Goal: Information Seeking & Learning: Learn about a topic

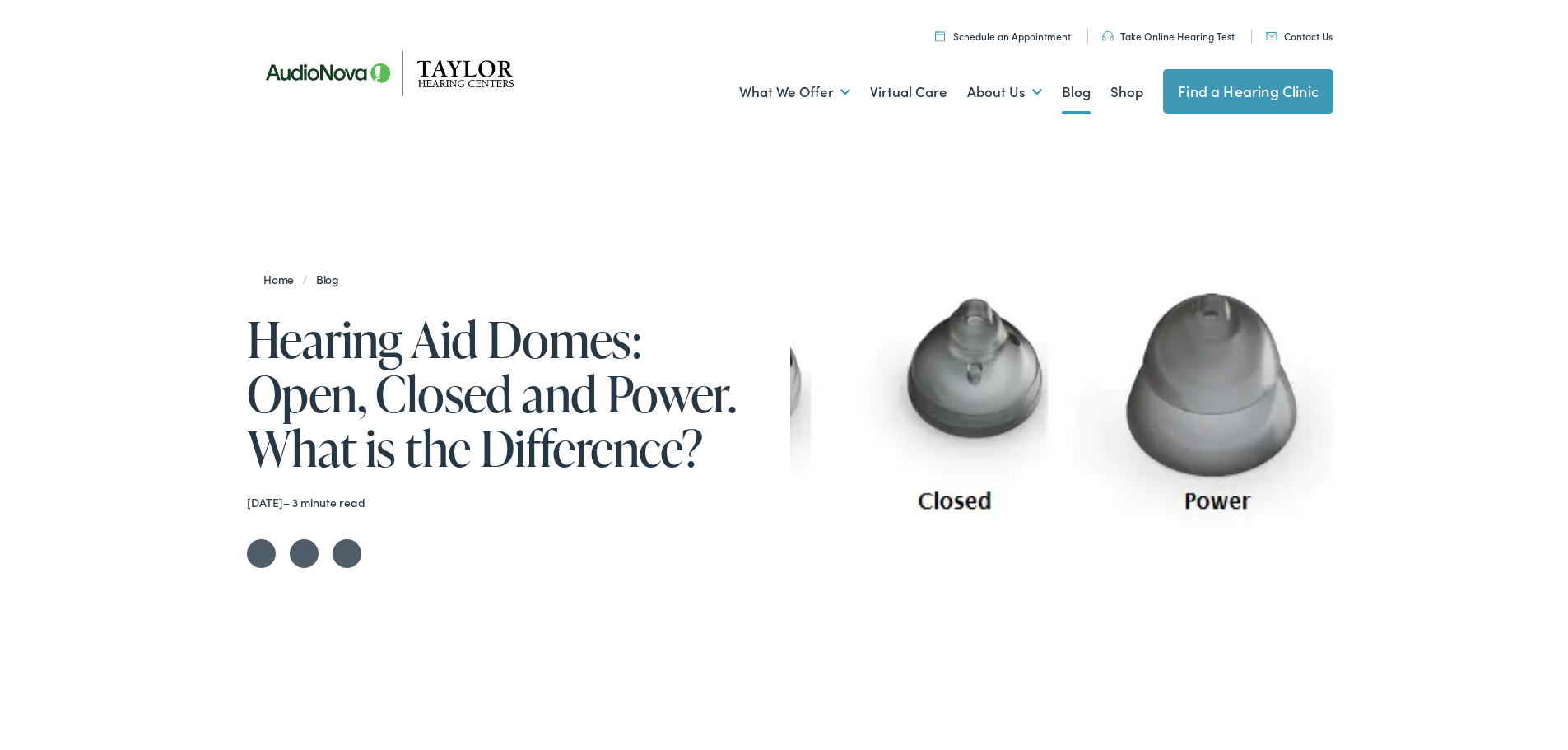
click at [322, 272] on link "Blog" at bounding box center [327, 276] width 39 height 17
drag, startPoint x: 941, startPoint y: 357, endPoint x: 639, endPoint y: 284, distance: 310.7
drag, startPoint x: 639, startPoint y: 284, endPoint x: 637, endPoint y: 241, distance: 43.0
drag, startPoint x: 637, startPoint y: 241, endPoint x: 551, endPoint y: 198, distance: 96.2
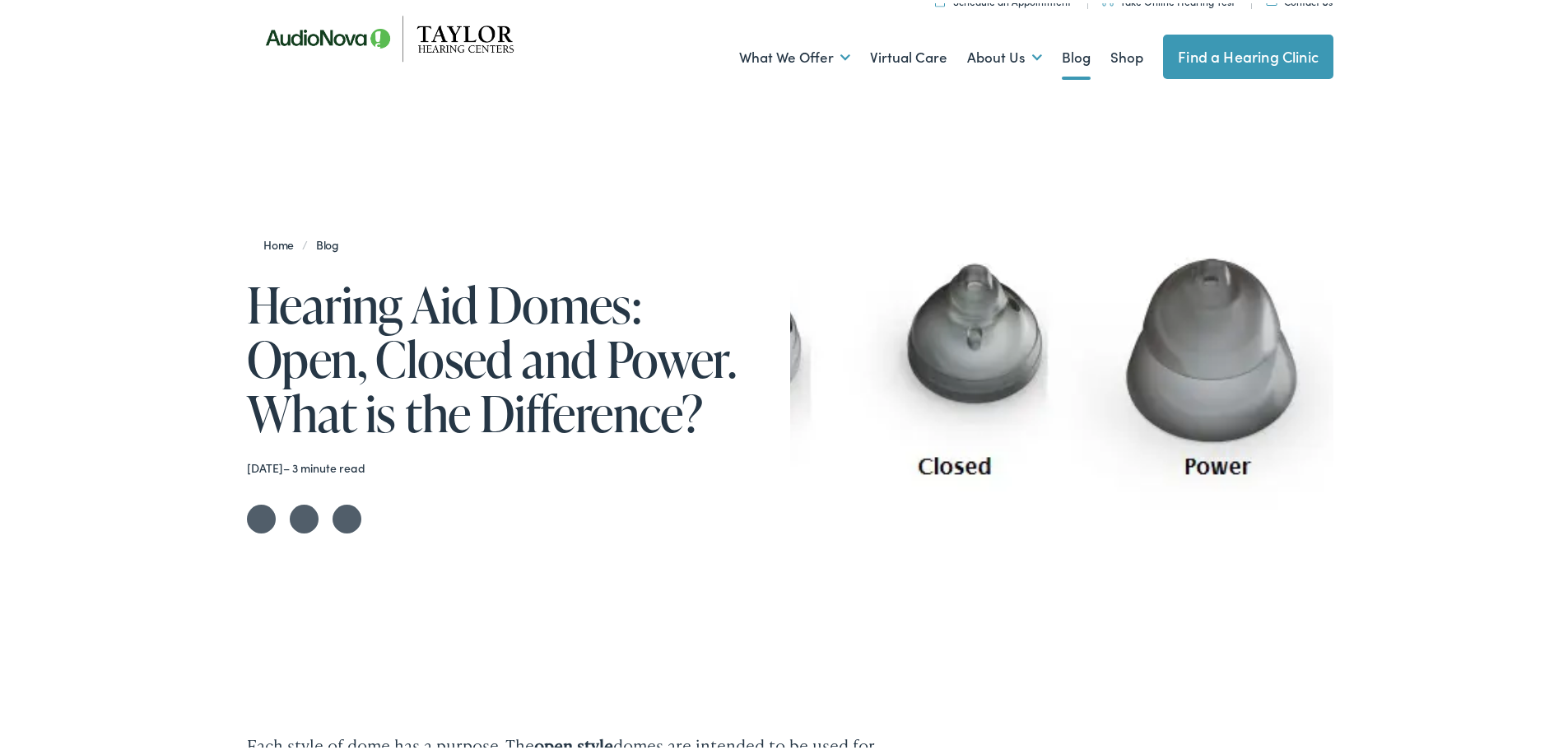
scroll to position [83, 0]
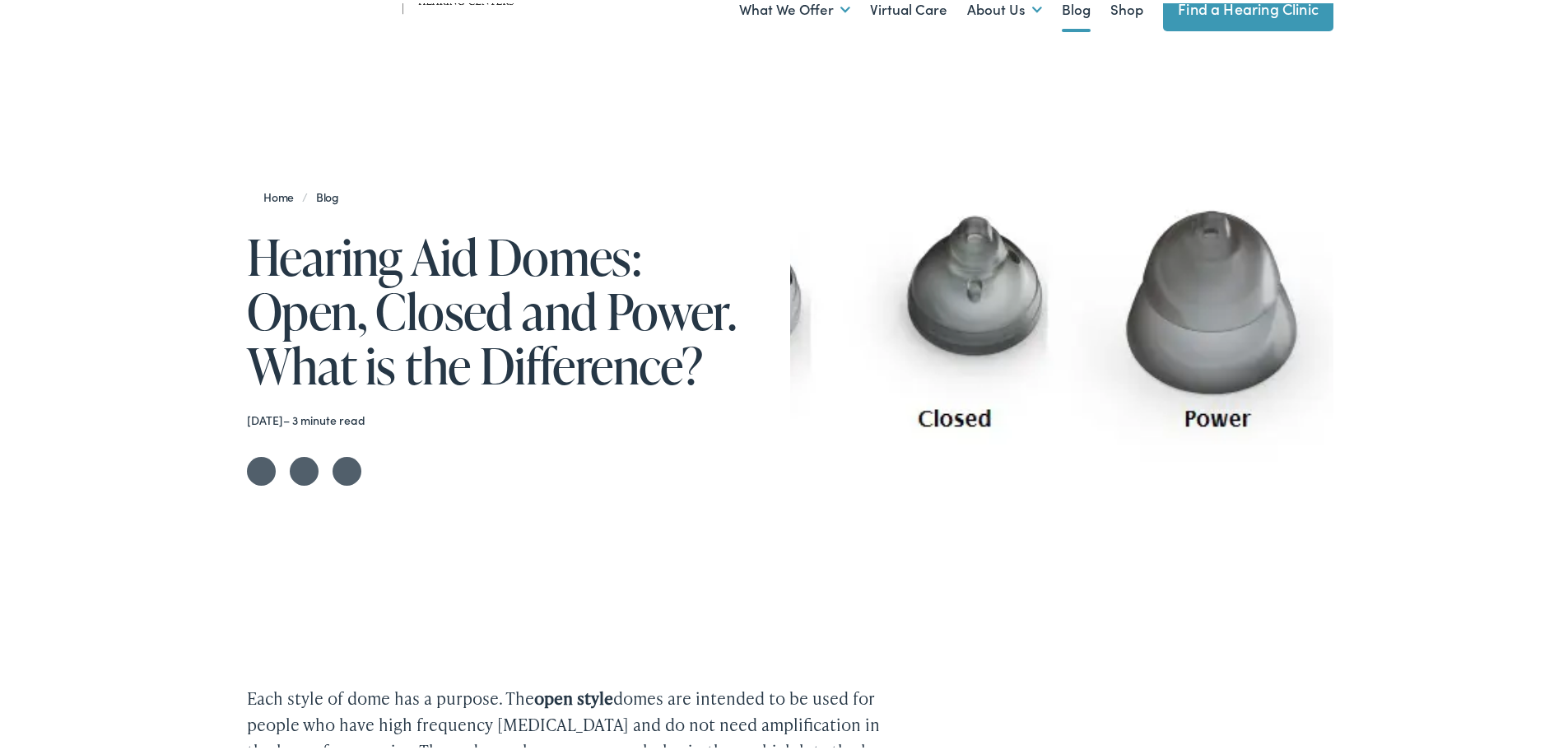
click at [283, 414] on time "[DATE]" at bounding box center [264, 416] width 36 height 17
click at [349, 459] on link "Share on LinkedIn" at bounding box center [347, 468] width 29 height 29
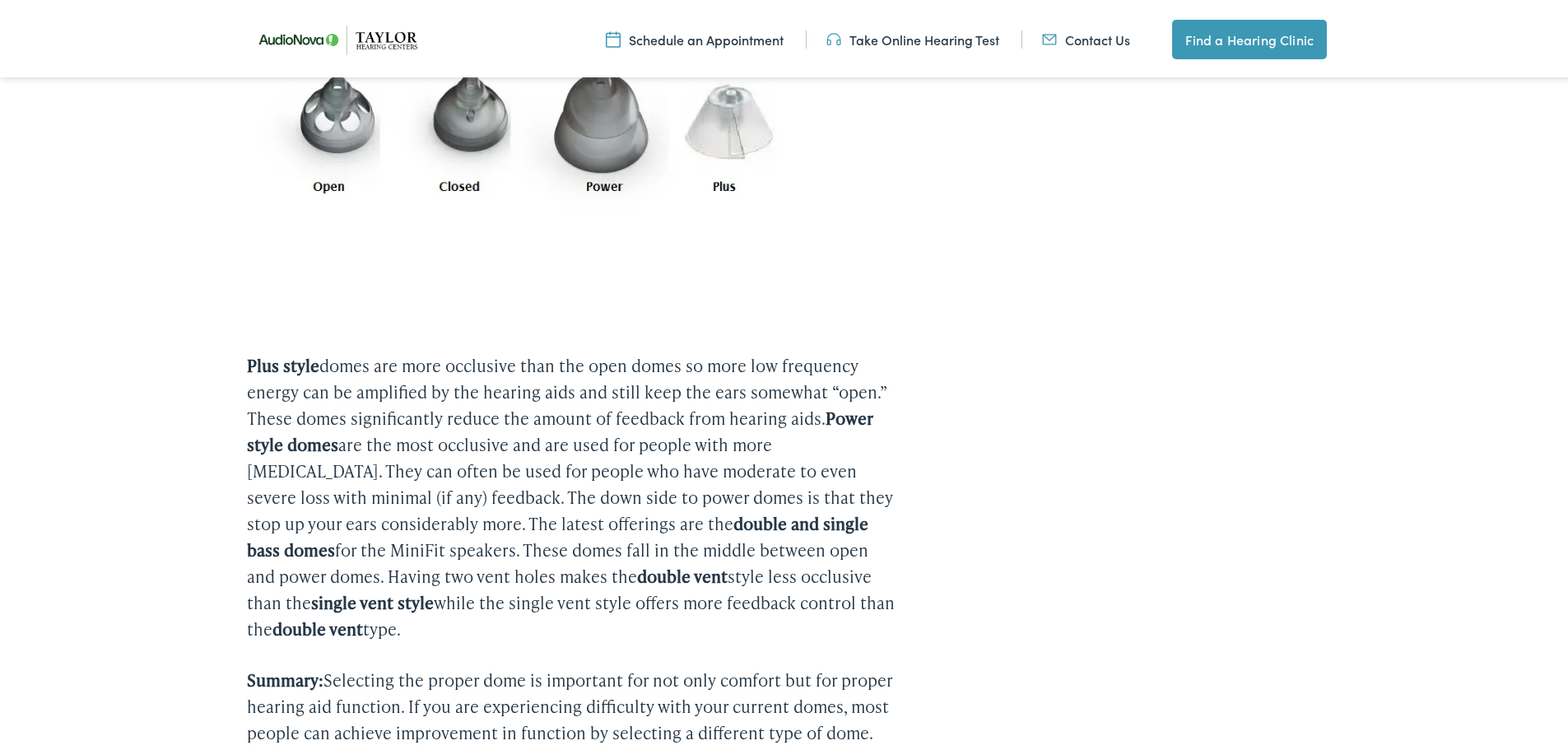
scroll to position [1647, 0]
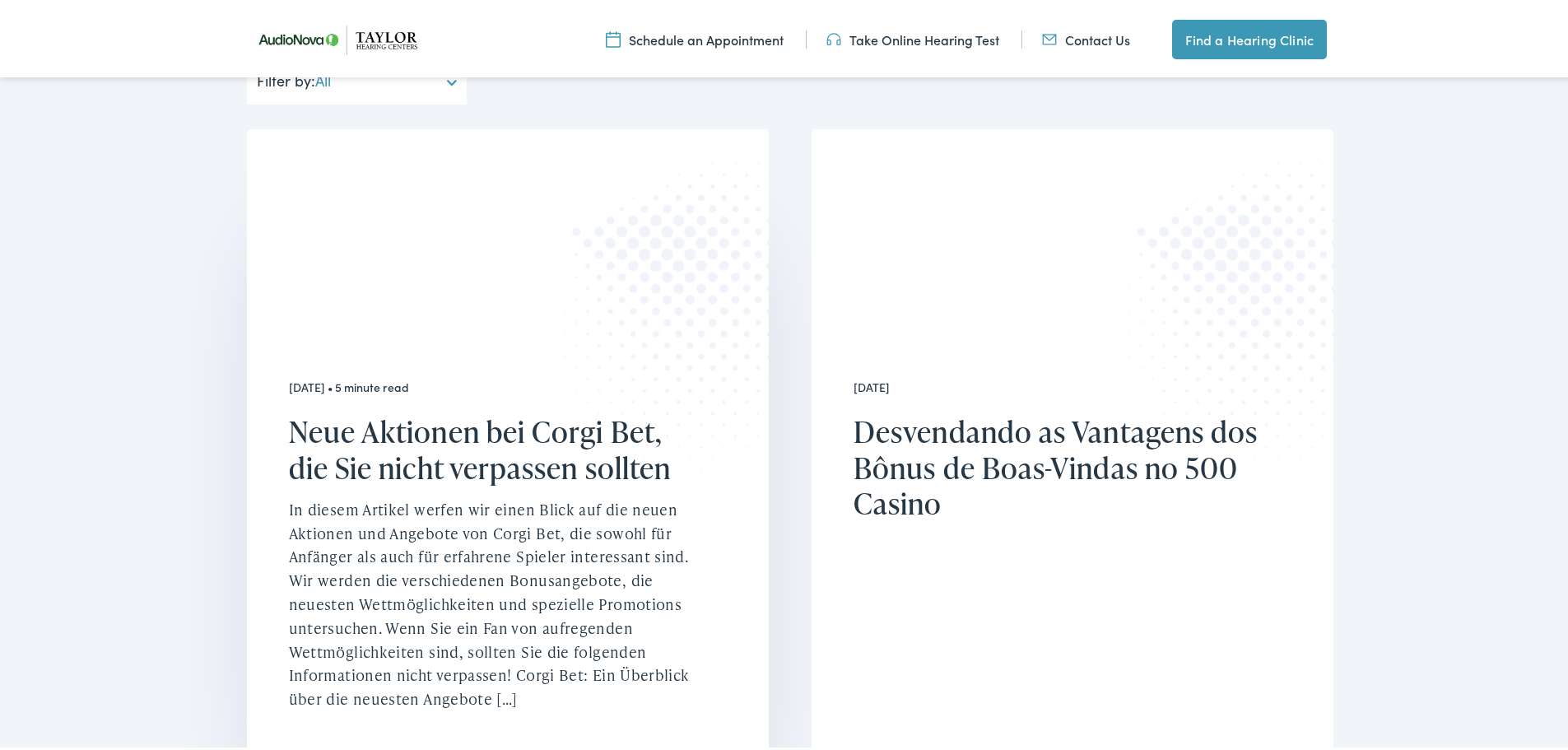
scroll to position [411, 0]
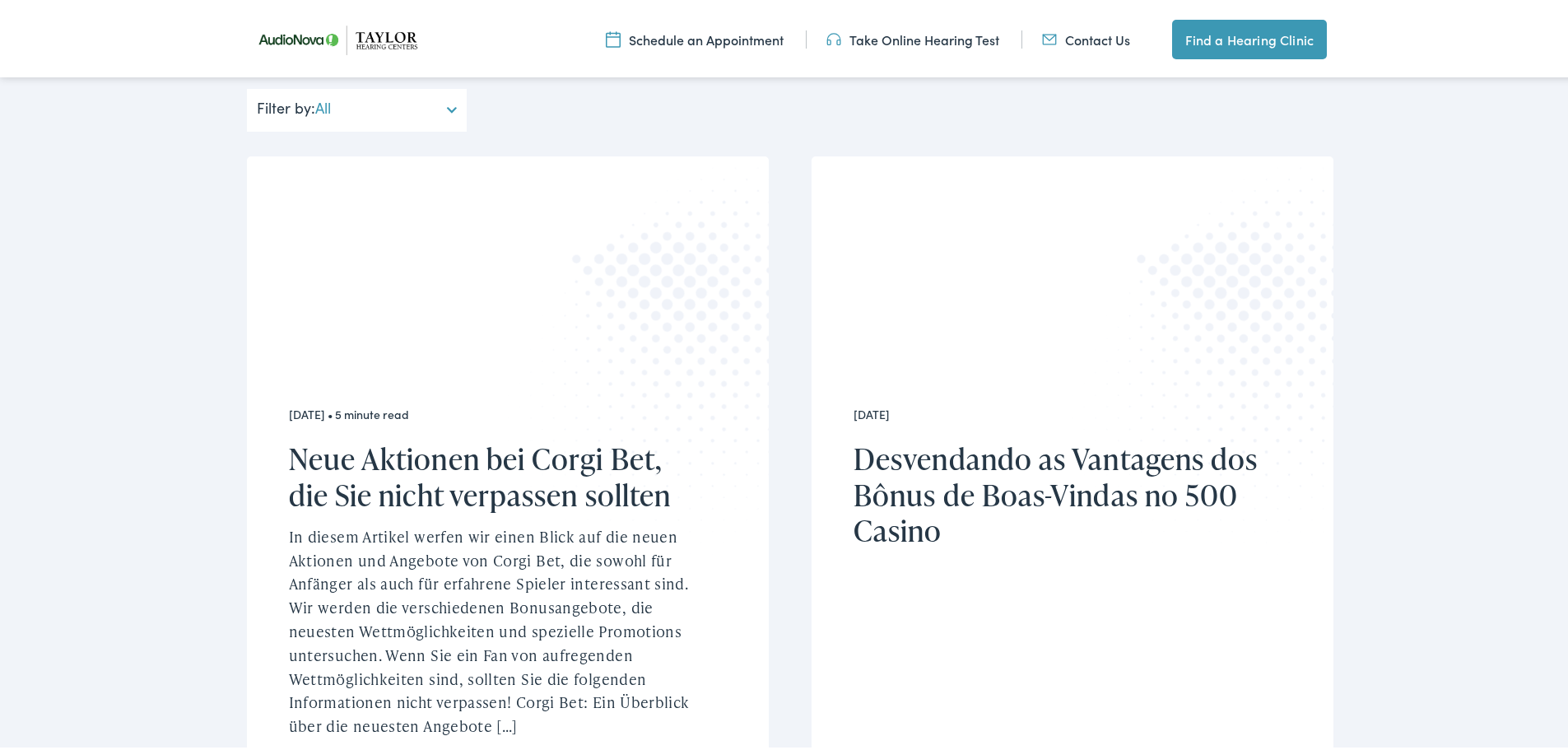
click at [381, 118] on select "All Hearing Aids Hearing Health Hearing Protection Tinnitus" at bounding box center [386, 107] width 142 height 43
select select "https://taylorhearing.alpacaaudiology.com/category/hearing-aids/"
click at [315, 86] on select "All Hearing Aids Hearing Health Hearing Protection Tinnitus" at bounding box center [386, 107] width 142 height 43
